Goal: Task Accomplishment & Management: Manage account settings

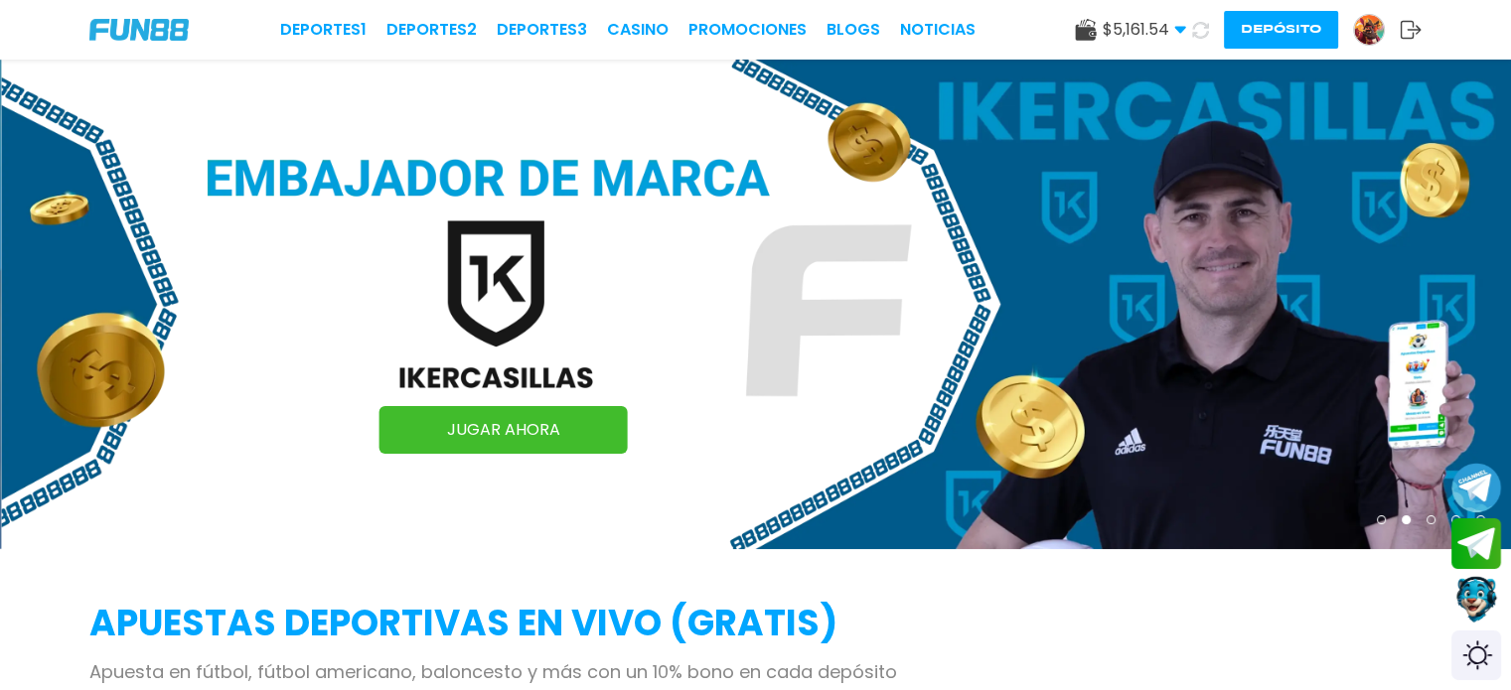
click at [1140, 24] on span "$ 5,161.54" at bounding box center [1144, 30] width 83 height 24
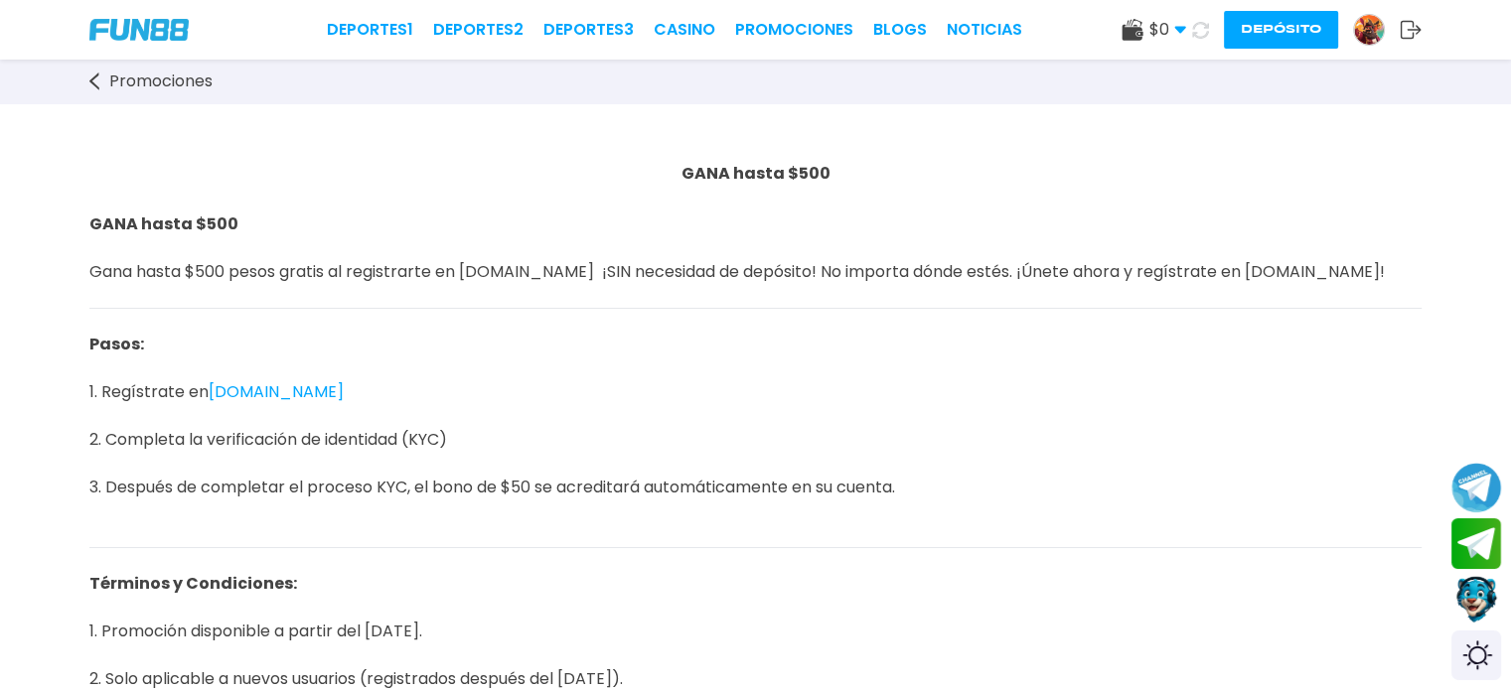
click at [1370, 32] on img at bounding box center [1369, 30] width 30 height 30
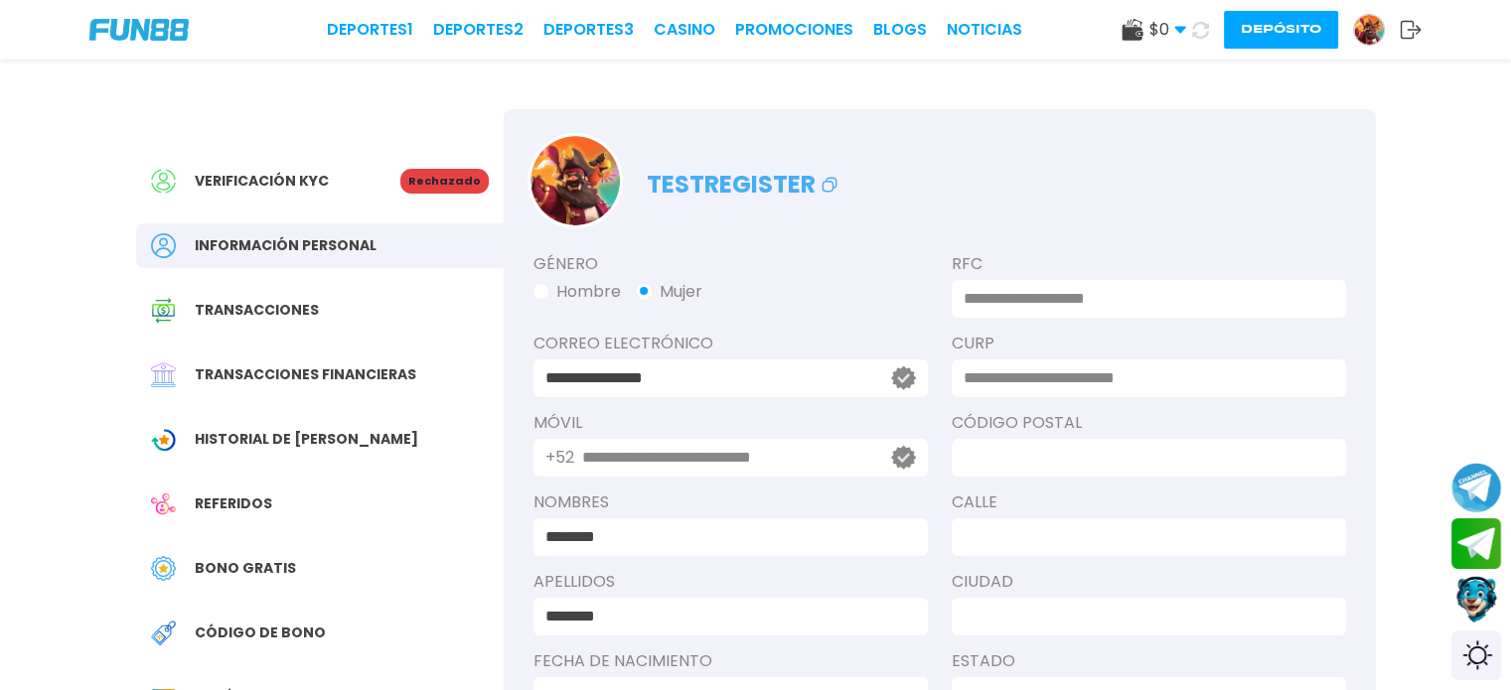
click at [783, 174] on p "testregister" at bounding box center [744, 180] width 195 height 46
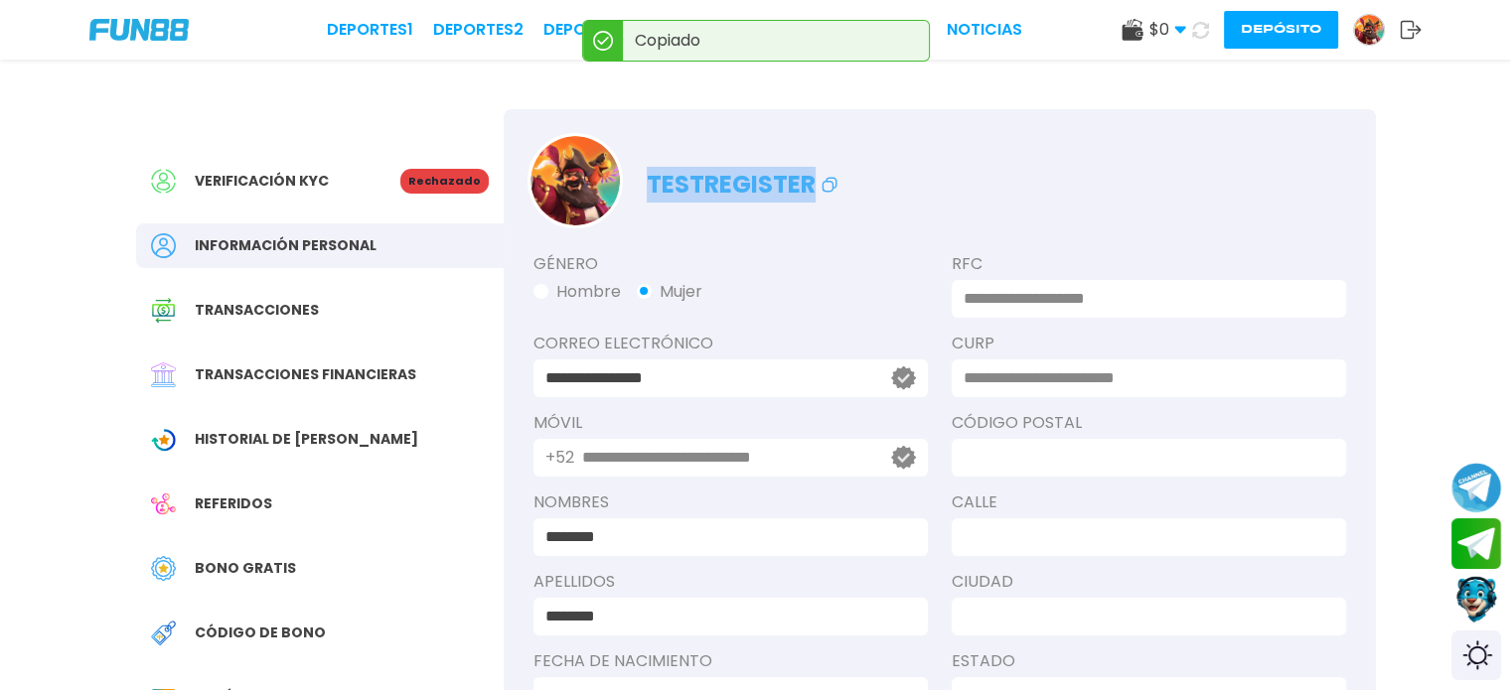
click at [783, 174] on p "testregister" at bounding box center [744, 180] width 195 height 46
copy p "testregister"
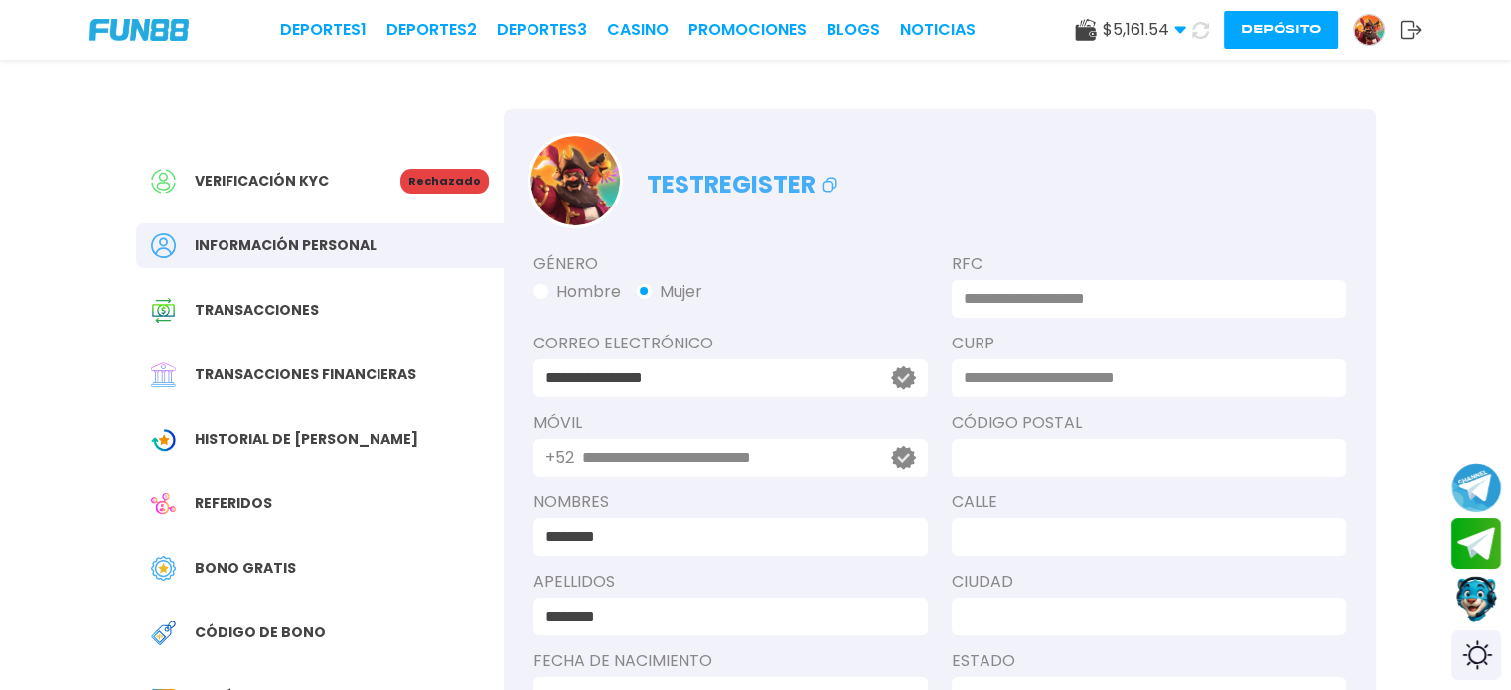
click at [334, 98] on div "**********" at bounding box center [755, 457] width 1287 height 795
click at [1367, 34] on img at bounding box center [1369, 30] width 30 height 30
click at [1247, 28] on button "Depósito" at bounding box center [1281, 30] width 114 height 38
